Goal: Task Accomplishment & Management: Manage account settings

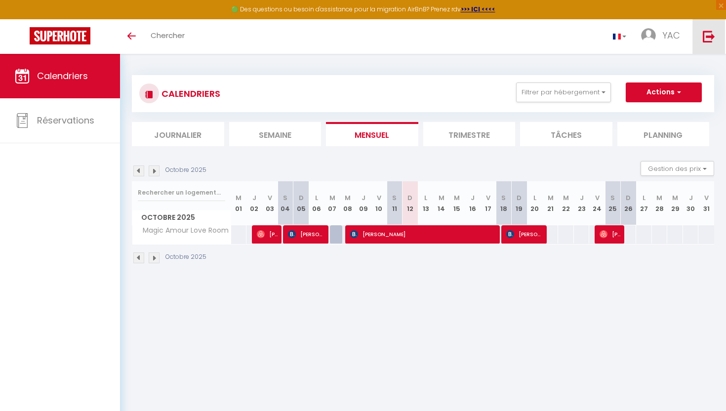
click at [708, 41] on img at bounding box center [708, 36] width 12 height 12
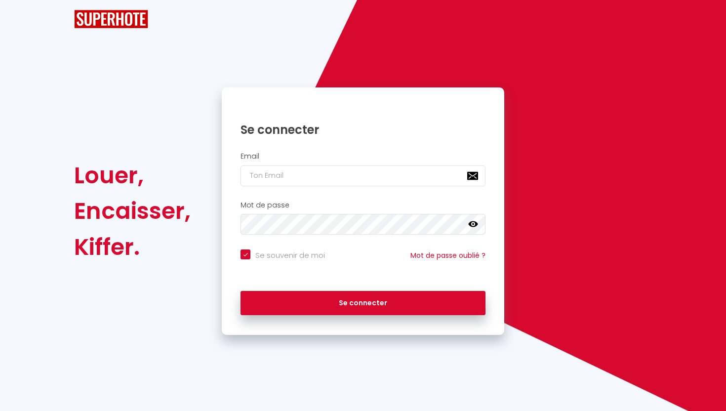
checkbox input "true"
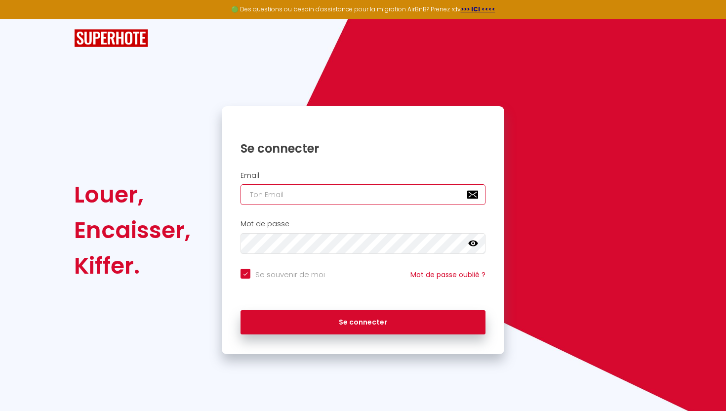
type input "[EMAIL_ADDRESS][DOMAIN_NAME]"
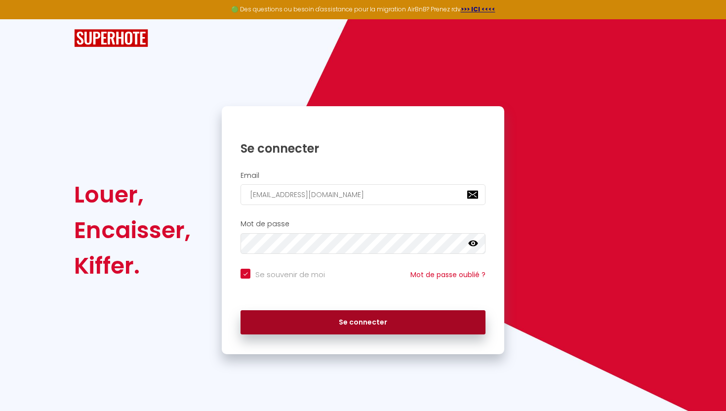
click at [444, 311] on button "Se connecter" at bounding box center [362, 322] width 245 height 25
checkbox input "true"
